Goal: Transaction & Acquisition: Purchase product/service

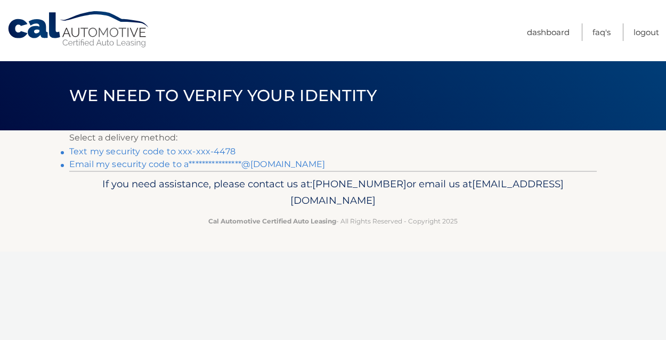
click at [137, 152] on link "Text my security code to xxx-xxx-4478" at bounding box center [152, 151] width 166 height 10
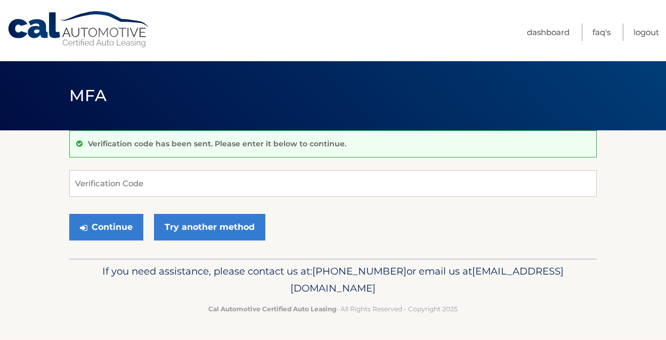
click at [93, 186] on input "Verification Code" at bounding box center [332, 183] width 527 height 27
type input "174678"
click at [106, 227] on button "Continue" at bounding box center [106, 227] width 74 height 27
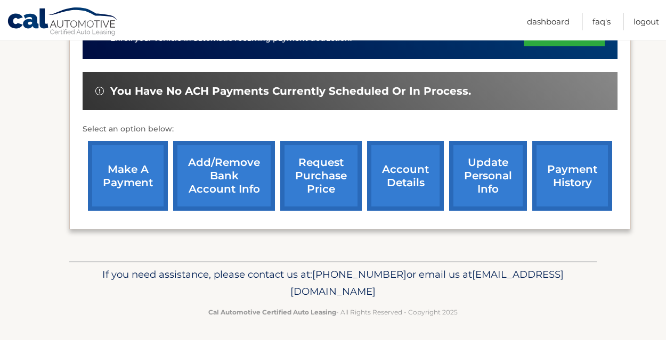
scroll to position [302, 0]
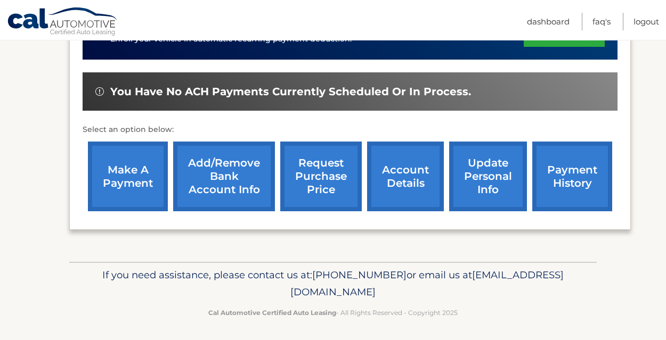
click at [136, 180] on link "make a payment" at bounding box center [128, 177] width 80 height 70
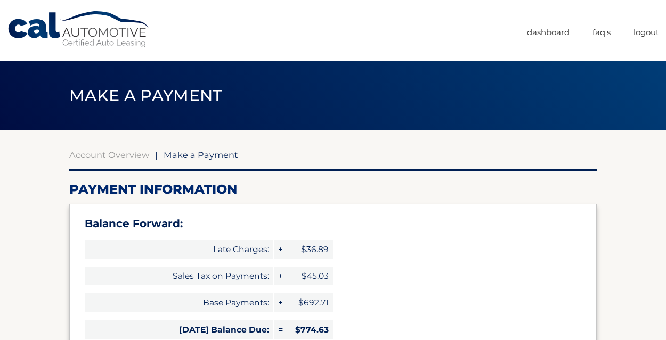
select select "YmM0NmI4YjAtOGM4YS00YzA0LTg3YmMtYTdiZjhkZjBlNDEx"
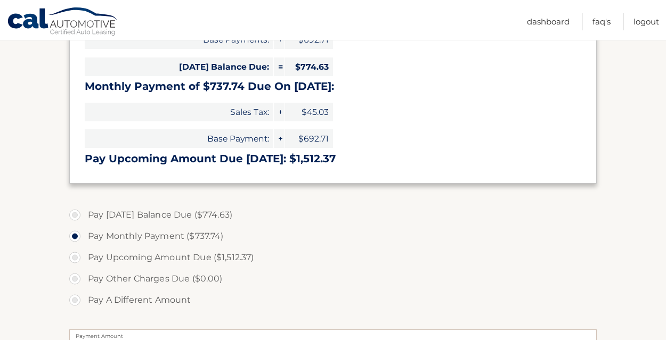
scroll to position [265, 0]
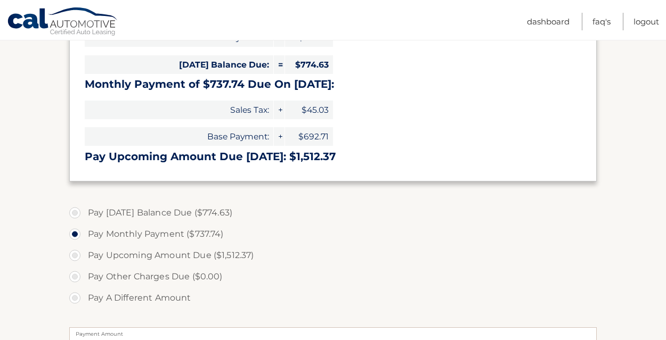
click at [74, 212] on label "Pay [DATE] Balance Due ($774.63)" at bounding box center [332, 212] width 527 height 21
click at [74, 212] on input "Pay [DATE] Balance Due ($774.63)" at bounding box center [78, 210] width 11 height 17
radio input "true"
type input "774.63"
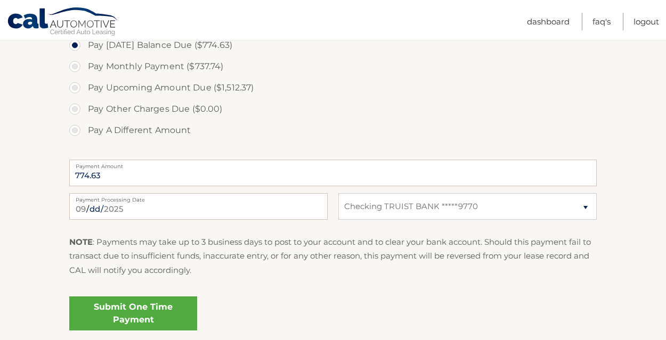
scroll to position [433, 0]
click at [95, 208] on input "[DATE]" at bounding box center [198, 206] width 258 height 27
type input "[DATE]"
click at [229, 242] on p "NOTE : Payments may take up to 3 business days to post to your account and to c…" at bounding box center [332, 256] width 527 height 42
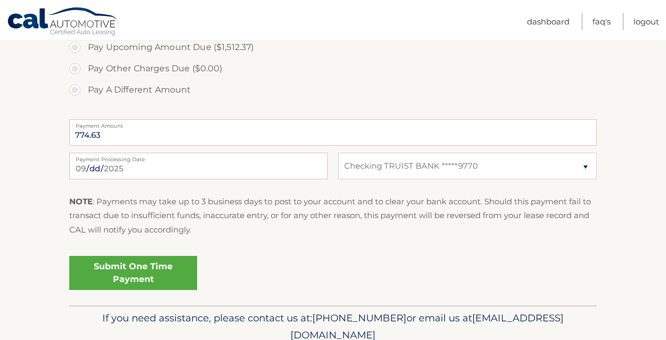
scroll to position [478, 0]
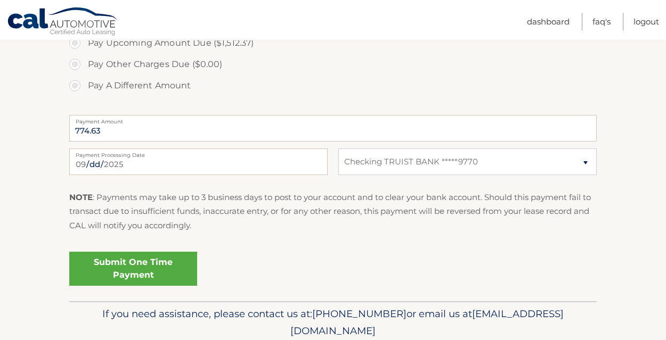
click at [138, 268] on link "Submit One Time Payment" at bounding box center [133, 269] width 128 height 34
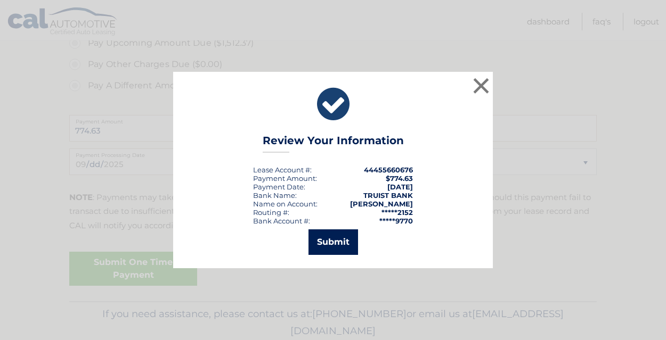
click at [332, 242] on button "Submit" at bounding box center [333, 242] width 50 height 26
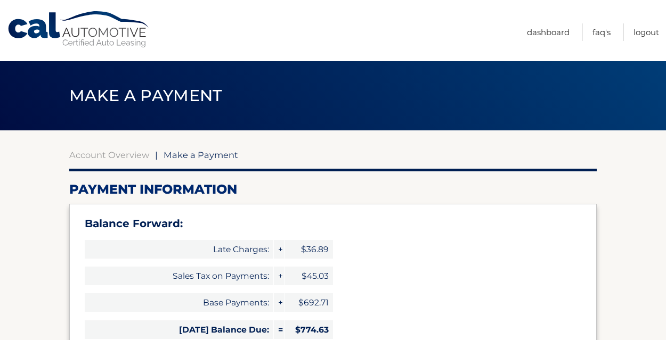
select select "YmM0NmI4YjAtOGM4YS00YzA0LTg3YmMtYTdiZjhkZjBlNDEx"
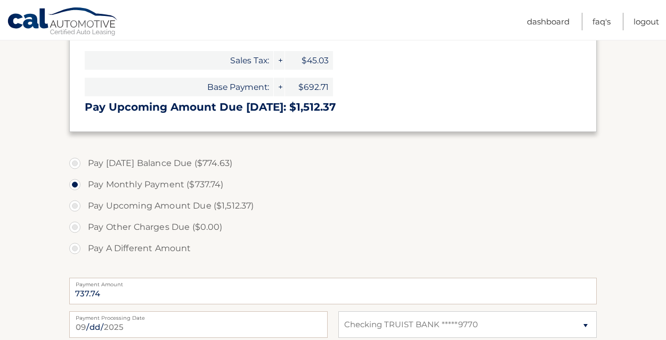
scroll to position [314, 0]
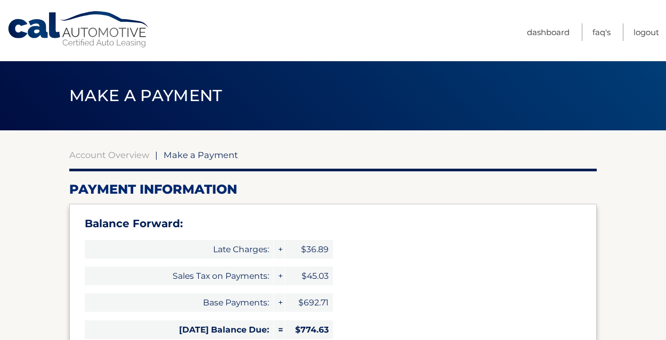
select select "YmM0NmI4YjAtOGM4YS00YzA0LTg3YmMtYTdiZjhkZjBlNDEx"
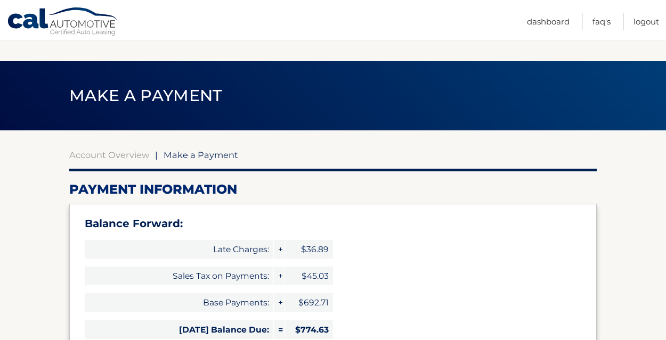
scroll to position [314, 0]
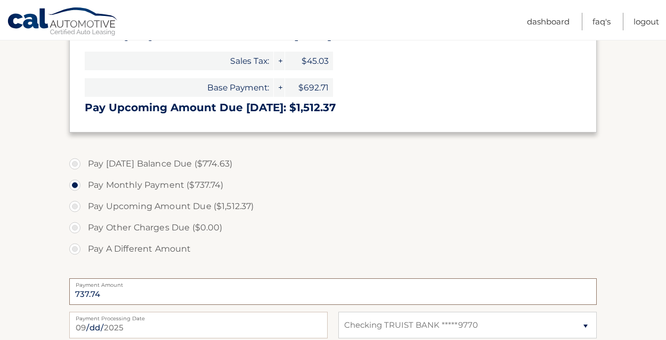
click at [102, 291] on input "737.74" at bounding box center [332, 291] width 527 height 27
click at [85, 286] on input "737.74" at bounding box center [332, 291] width 527 height 27
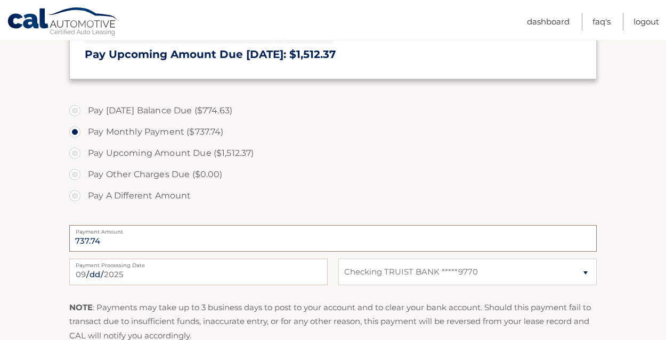
scroll to position [373, 0]
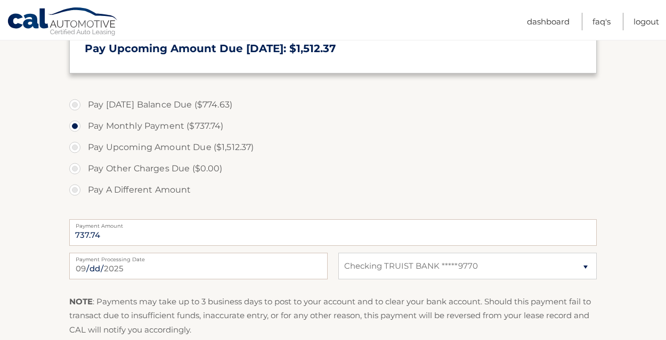
click at [73, 190] on label "Pay A Different Amount" at bounding box center [332, 189] width 527 height 21
click at [73, 190] on input "Pay A Different Amount" at bounding box center [78, 187] width 11 height 17
radio input "true"
click at [95, 234] on input "Payment Amount" at bounding box center [332, 232] width 527 height 27
type input "775"
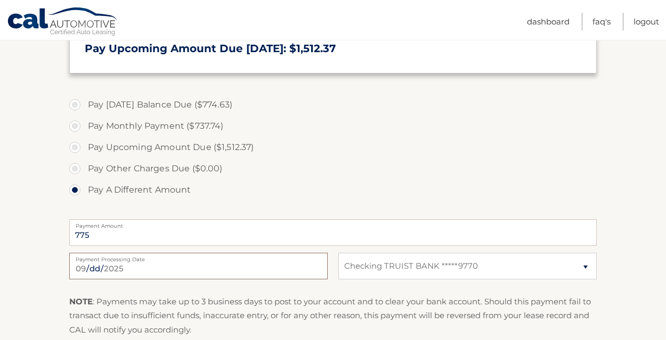
click at [111, 270] on input "[DATE]" at bounding box center [198, 266] width 258 height 27
type input "[DATE]"
click at [170, 257] on label "Payment Processing Date" at bounding box center [198, 257] width 258 height 9
click at [170, 257] on input "[DATE]" at bounding box center [198, 266] width 258 height 27
click at [171, 271] on input "[DATE]" at bounding box center [198, 266] width 258 height 27
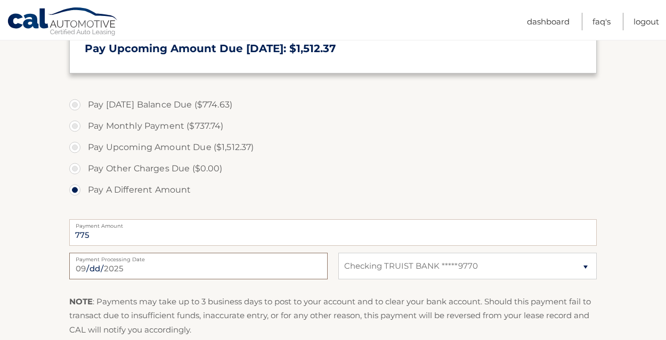
click at [147, 268] on input "[DATE]" at bounding box center [198, 266] width 258 height 27
click at [157, 247] on div "775 Payment Amount Payment Amount entry cannot exceed amount of 2 monthly payme…" at bounding box center [332, 233] width 527 height 34
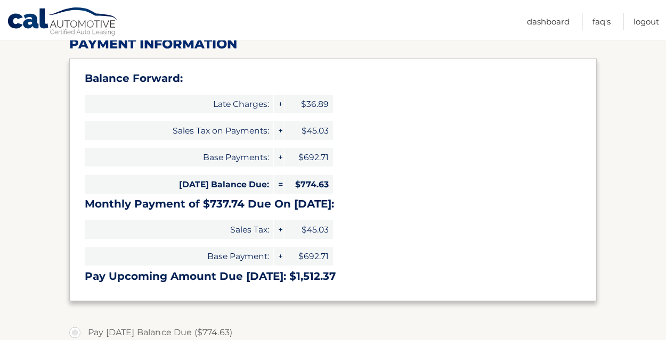
scroll to position [159, 0]
